Goal: Task Accomplishment & Management: Manage account settings

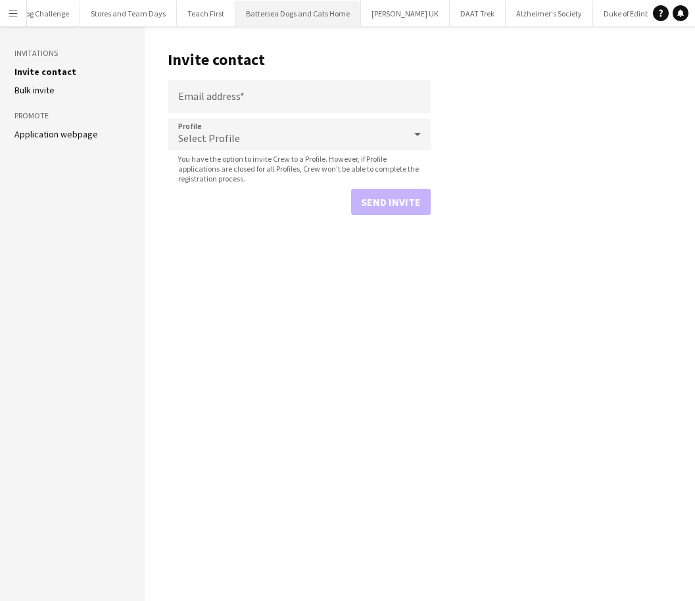
scroll to position [0, 404]
click at [415, 9] on button "Alzheimer's Society Close" at bounding box center [439, 14] width 87 height 26
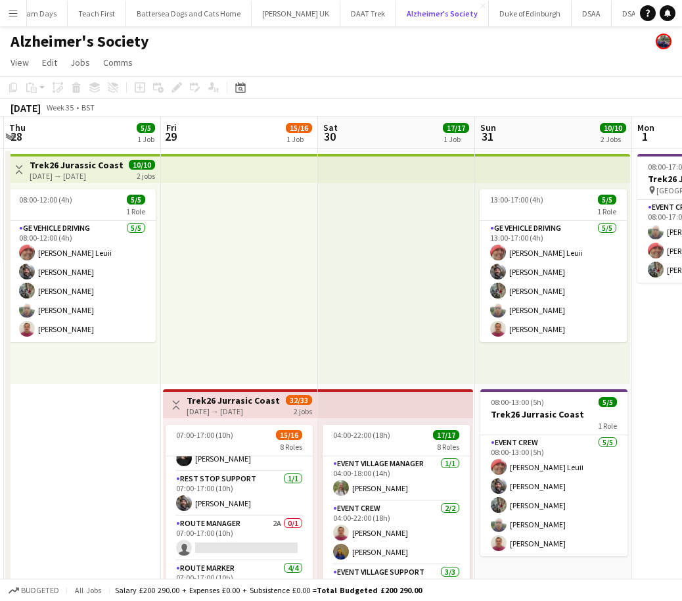
scroll to position [258, 0]
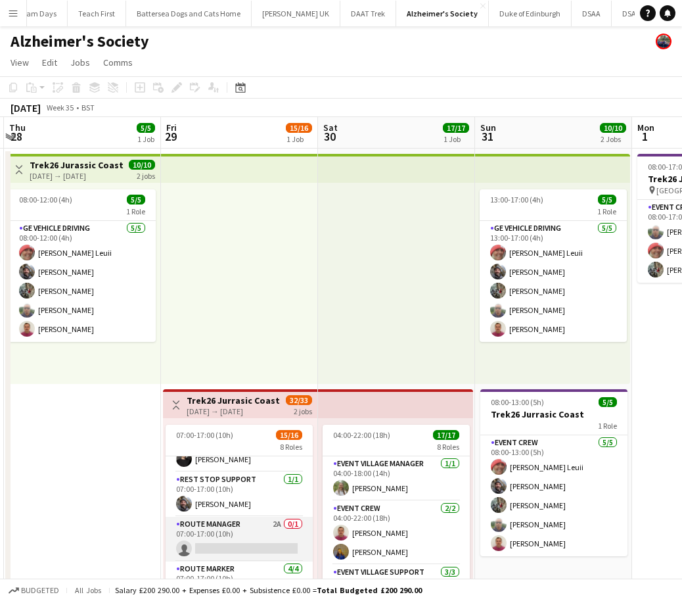
click at [254, 525] on app-card-role "Route Manager 2A 0/1 07:00-17:00 (10h) single-neutral-actions" at bounding box center [239, 539] width 147 height 45
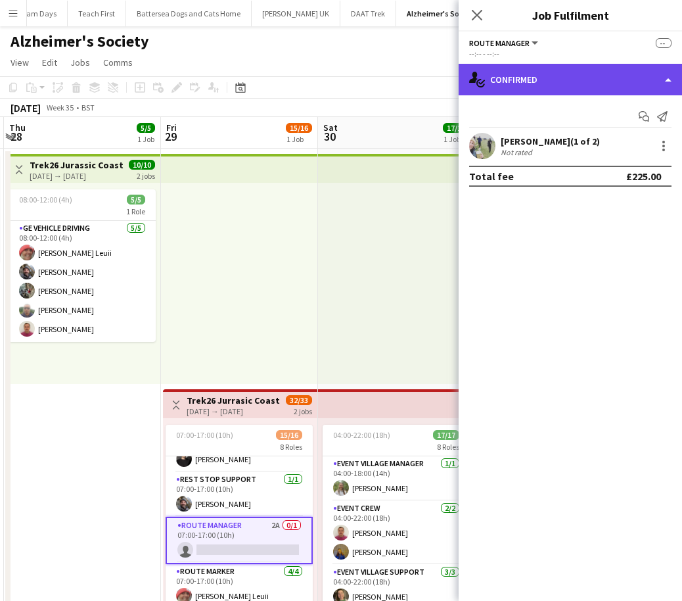
click at [493, 82] on div "single-neutral-actions-check-2 Confirmed" at bounding box center [570, 80] width 223 height 32
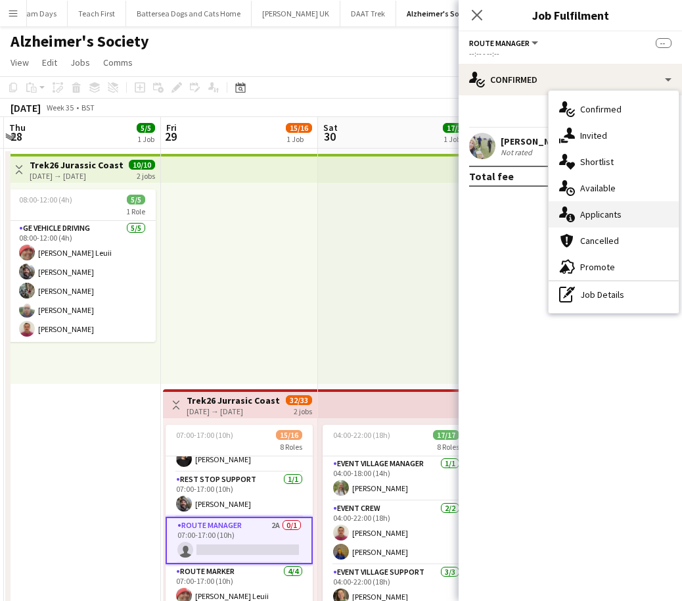
click at [591, 218] on div "single-neutral-actions-information Applicants" at bounding box center [614, 214] width 130 height 26
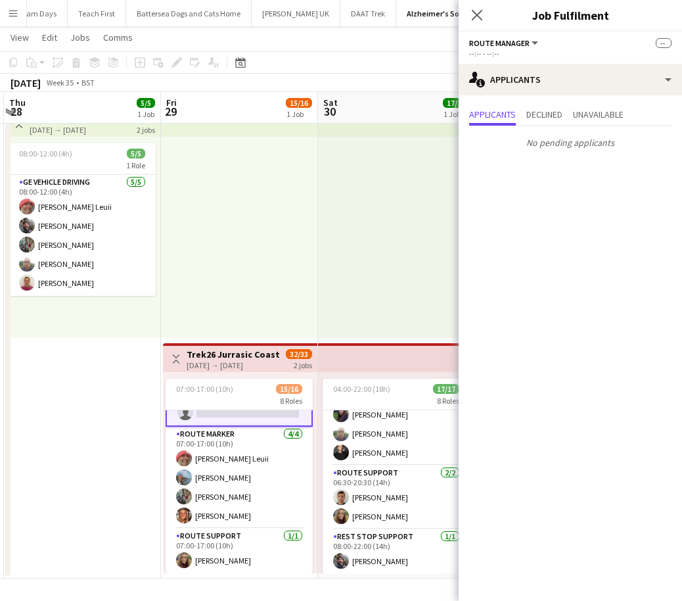
scroll to position [331, 0]
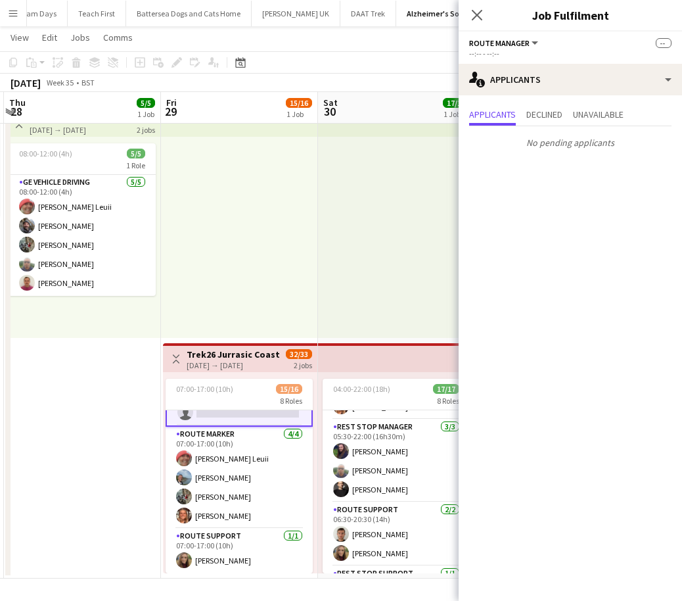
click at [33, 386] on app-date-cell "Toggle View Trek26 Jurassic Coast [DATE] → [DATE] 10/10 2 jobs 08:00-12:00 (4h)…" at bounding box center [82, 341] width 157 height 476
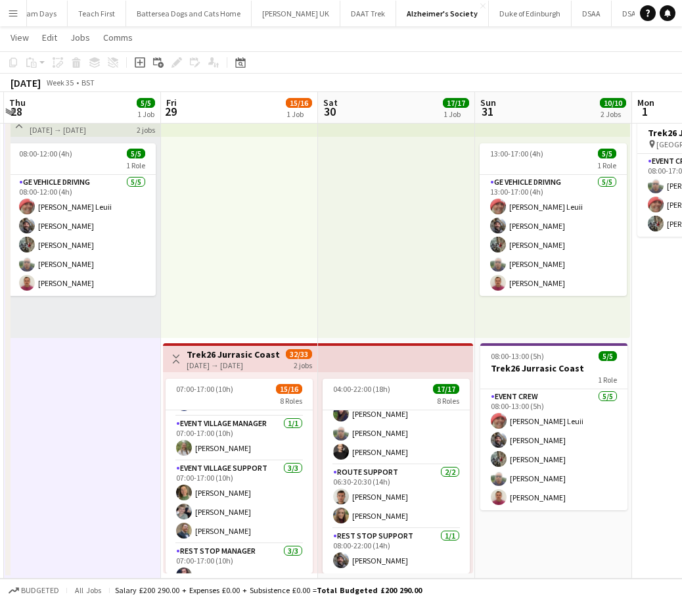
scroll to position [0, 0]
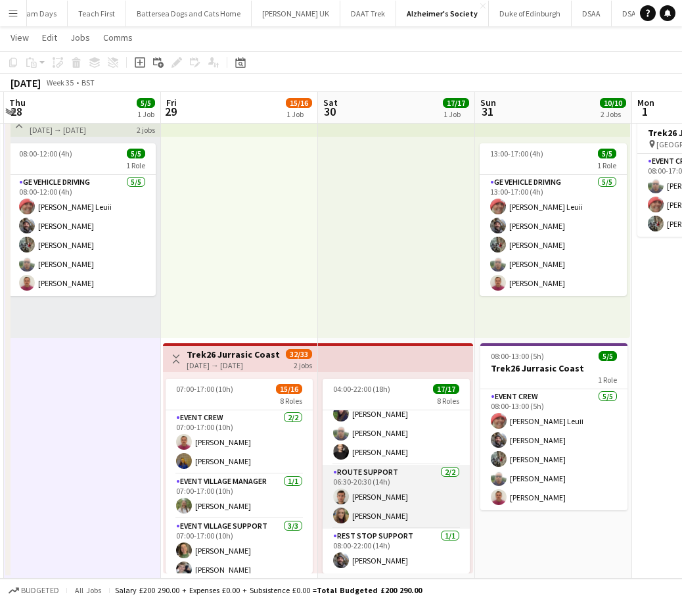
click at [402, 489] on app-card-role "Route Support [DATE] 06:30-20:30 (14h) [PERSON_NAME] [PERSON_NAME]" at bounding box center [396, 497] width 147 height 64
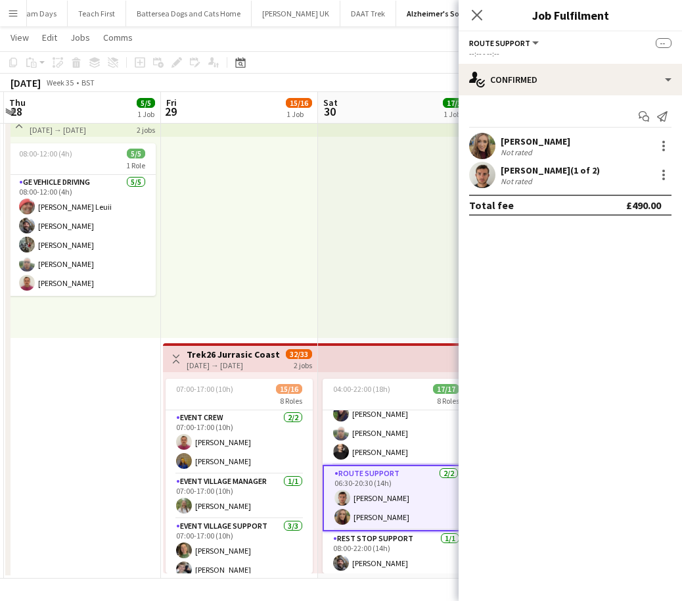
click at [91, 497] on app-date-cell "Toggle View Trek26 Jurassic Coast [DATE] → [DATE] 10/10 2 jobs 08:00-12:00 (4h)…" at bounding box center [82, 341] width 157 height 476
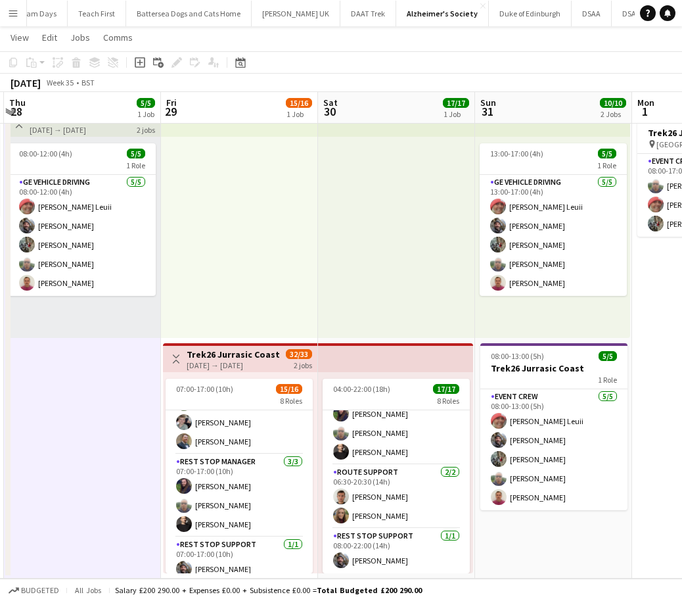
scroll to position [150, 0]
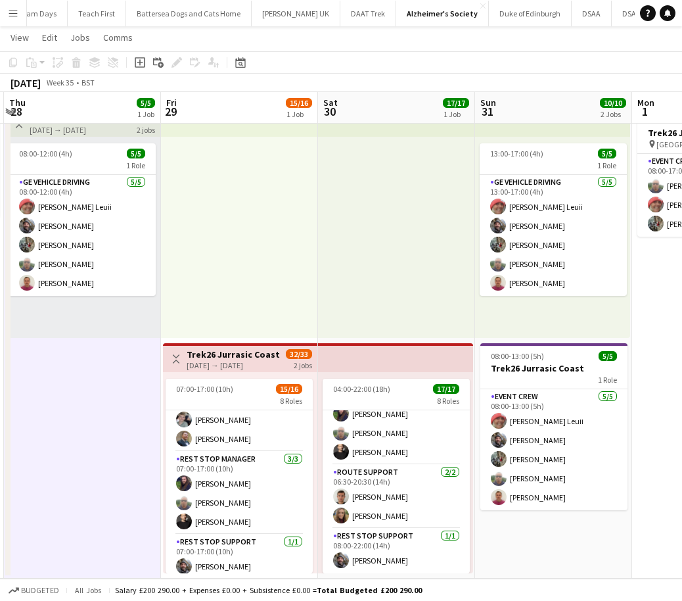
click at [45, 415] on app-date-cell "Toggle View Trek26 Jurassic Coast [DATE] → [DATE] 10/10 2 jobs 08:00-12:00 (4h)…" at bounding box center [82, 341] width 157 height 476
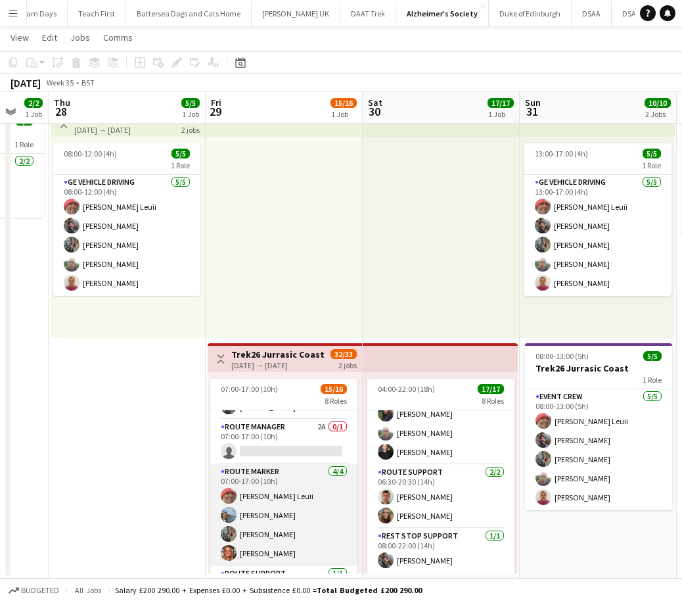
scroll to position [308, 0]
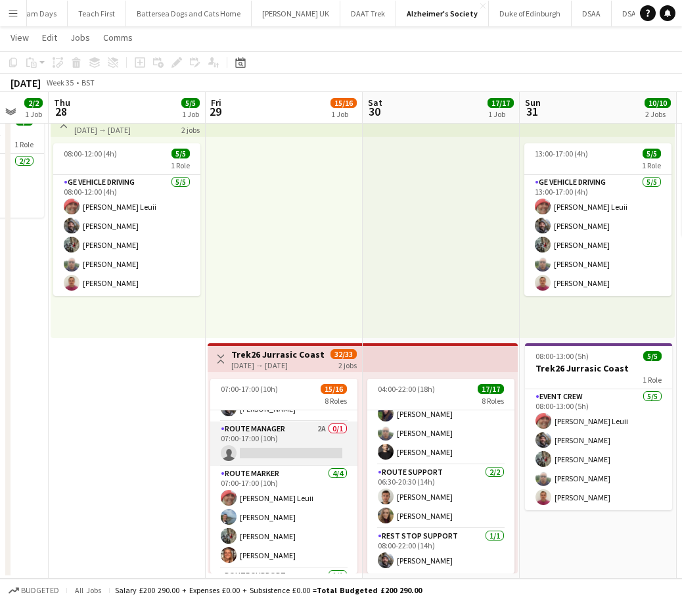
click at [305, 432] on app-card-role "Route Manager 2A 0/1 07:00-17:00 (10h) single-neutral-actions" at bounding box center [283, 443] width 147 height 45
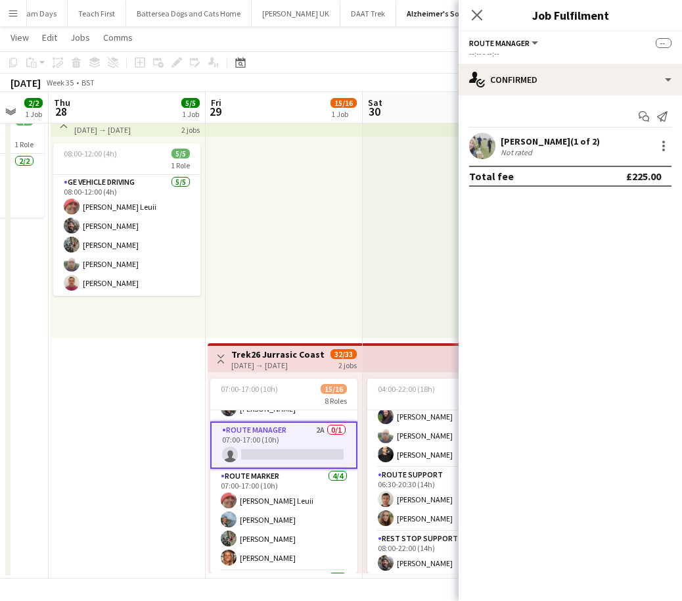
scroll to position [369, 0]
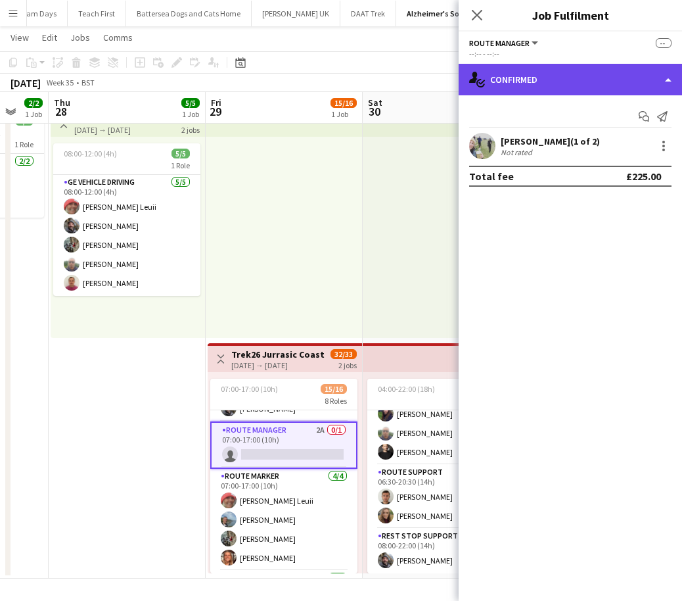
click at [587, 80] on div "single-neutral-actions-check-2 Confirmed" at bounding box center [570, 80] width 223 height 32
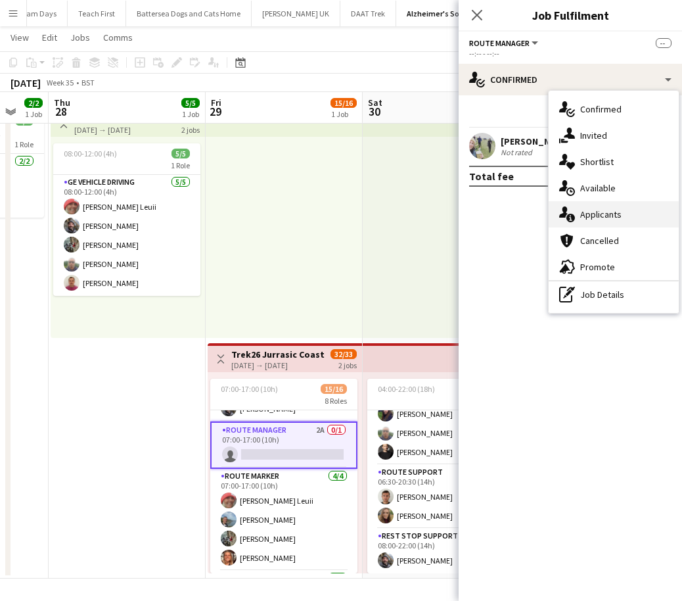
click at [609, 216] on div "single-neutral-actions-information Applicants" at bounding box center [614, 214] width 130 height 26
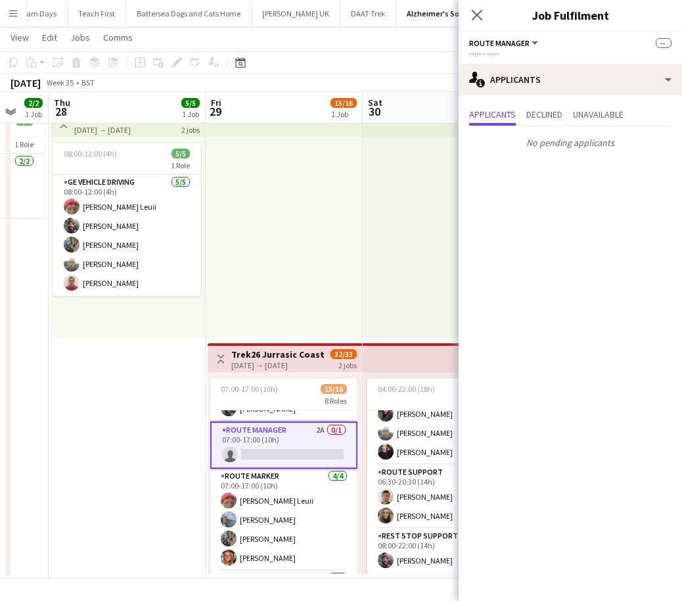
click at [165, 449] on app-date-cell "Toggle View Trek26 Jurassic Coast [DATE] → [DATE] 10/10 2 jobs 08:00-12:00 (4h)…" at bounding box center [127, 341] width 157 height 476
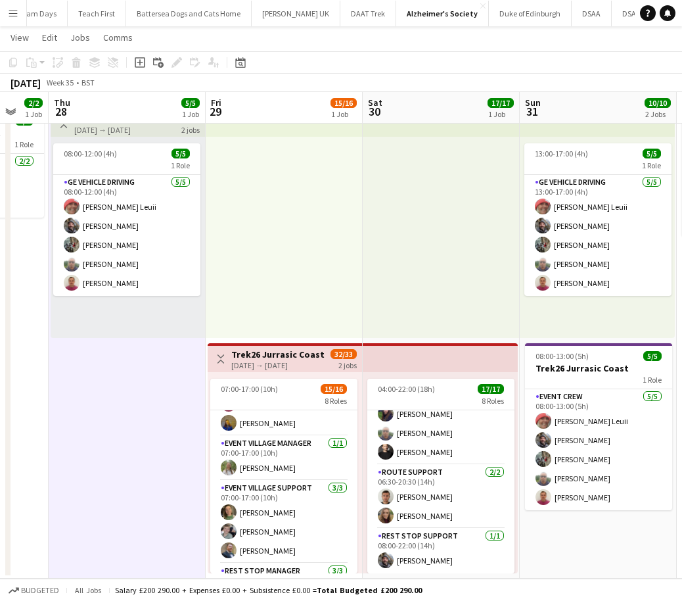
scroll to position [37, 0]
